Goal: Task Accomplishment & Management: Manage account settings

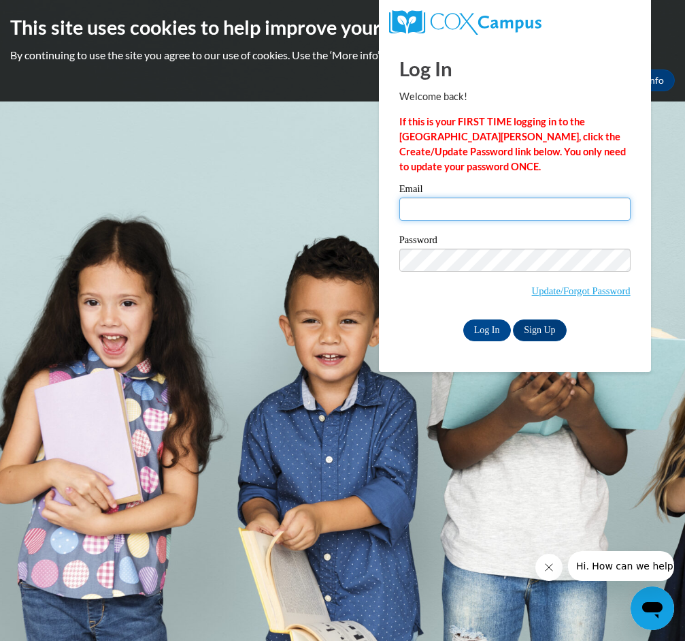
click at [429, 197] on input "Email" at bounding box center [515, 208] width 231 height 23
type input "cindyrsteinke@gmail.com"
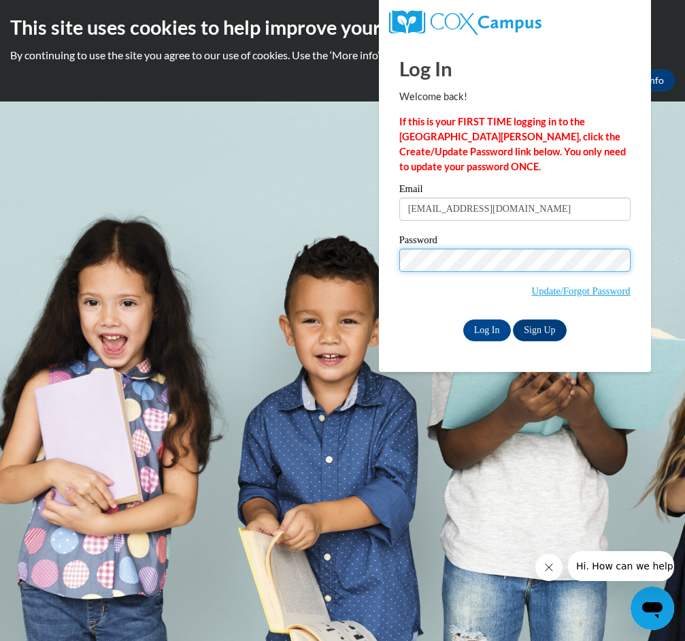
click at [464, 319] on input "Log In" at bounding box center [488, 330] width 48 height 22
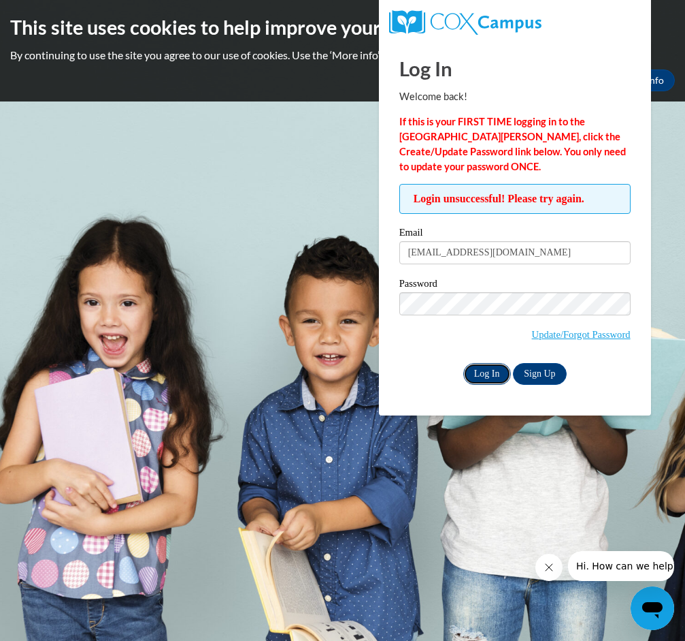
click at [492, 370] on input "Log In" at bounding box center [488, 374] width 48 height 22
click at [464, 363] on input "Log In" at bounding box center [488, 374] width 48 height 22
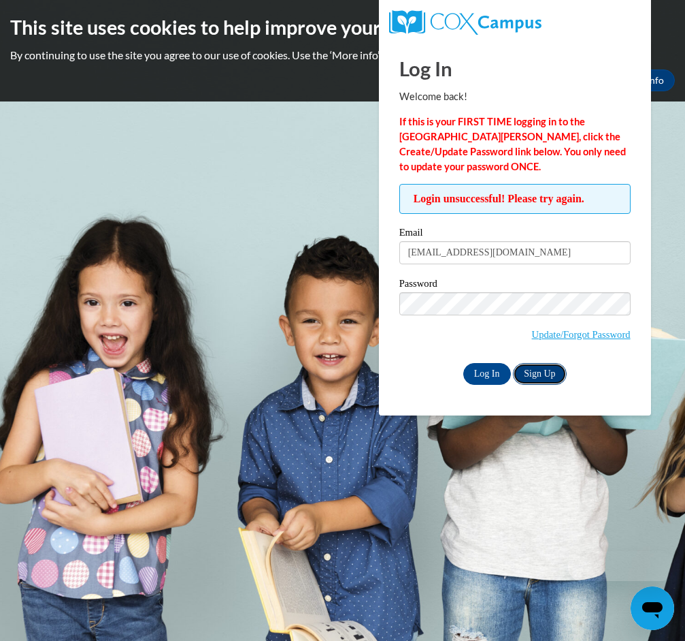
click at [536, 373] on link "Sign Up" at bounding box center [539, 374] width 53 height 22
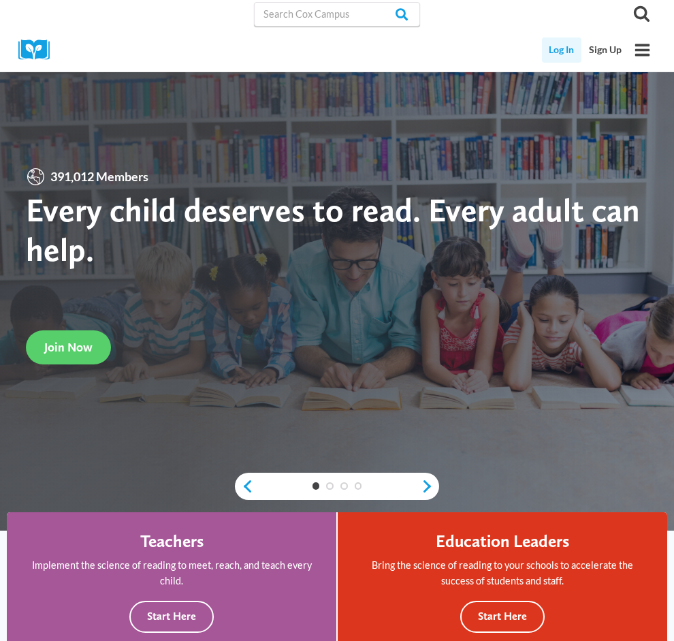
click at [543, 48] on link "Log In" at bounding box center [562, 49] width 40 height 25
